Goal: Transaction & Acquisition: Purchase product/service

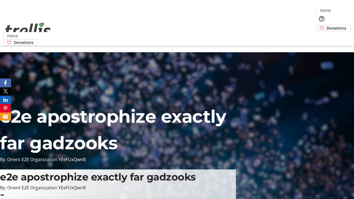
click at [327, 25] on span "Donations" at bounding box center [337, 28] width 20 height 6
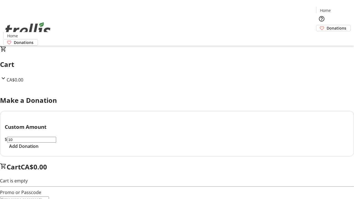
click at [38, 150] on span "Add Donation" at bounding box center [23, 146] width 29 height 7
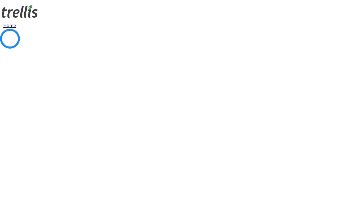
select select "CA"
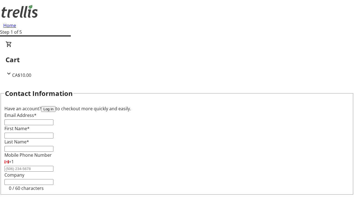
click at [56, 106] on button "Log in" at bounding box center [48, 109] width 14 height 6
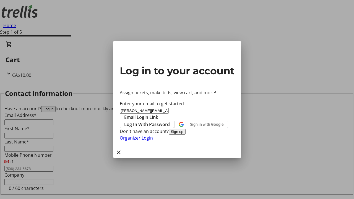
type input "[PERSON_NAME][EMAIL_ADDRESS][DOMAIN_NAME]"
click at [158, 114] on span "Email Login Link" at bounding box center [141, 117] width 34 height 7
